Goal: Transaction & Acquisition: Subscribe to service/newsletter

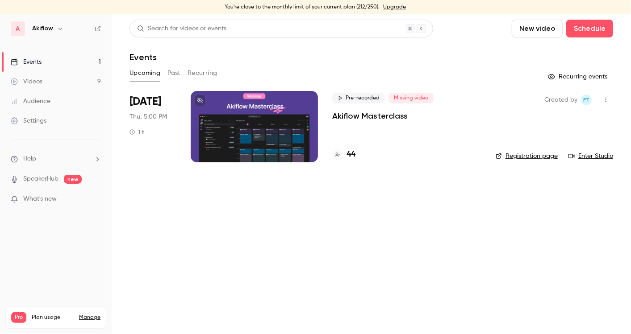
click at [95, 314] on link "Manage" at bounding box center [89, 317] width 21 height 7
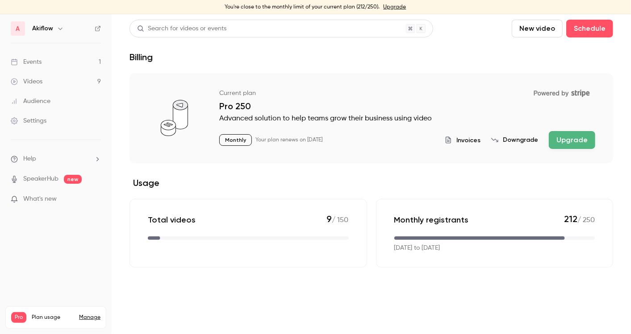
click at [576, 139] on button "Upgrade" at bounding box center [571, 140] width 46 height 18
click at [43, 158] on li "Help" at bounding box center [56, 158] width 90 height 9
click at [321, 182] on div at bounding box center [315, 167] width 631 height 334
